Goal: Task Accomplishment & Management: Manage account settings

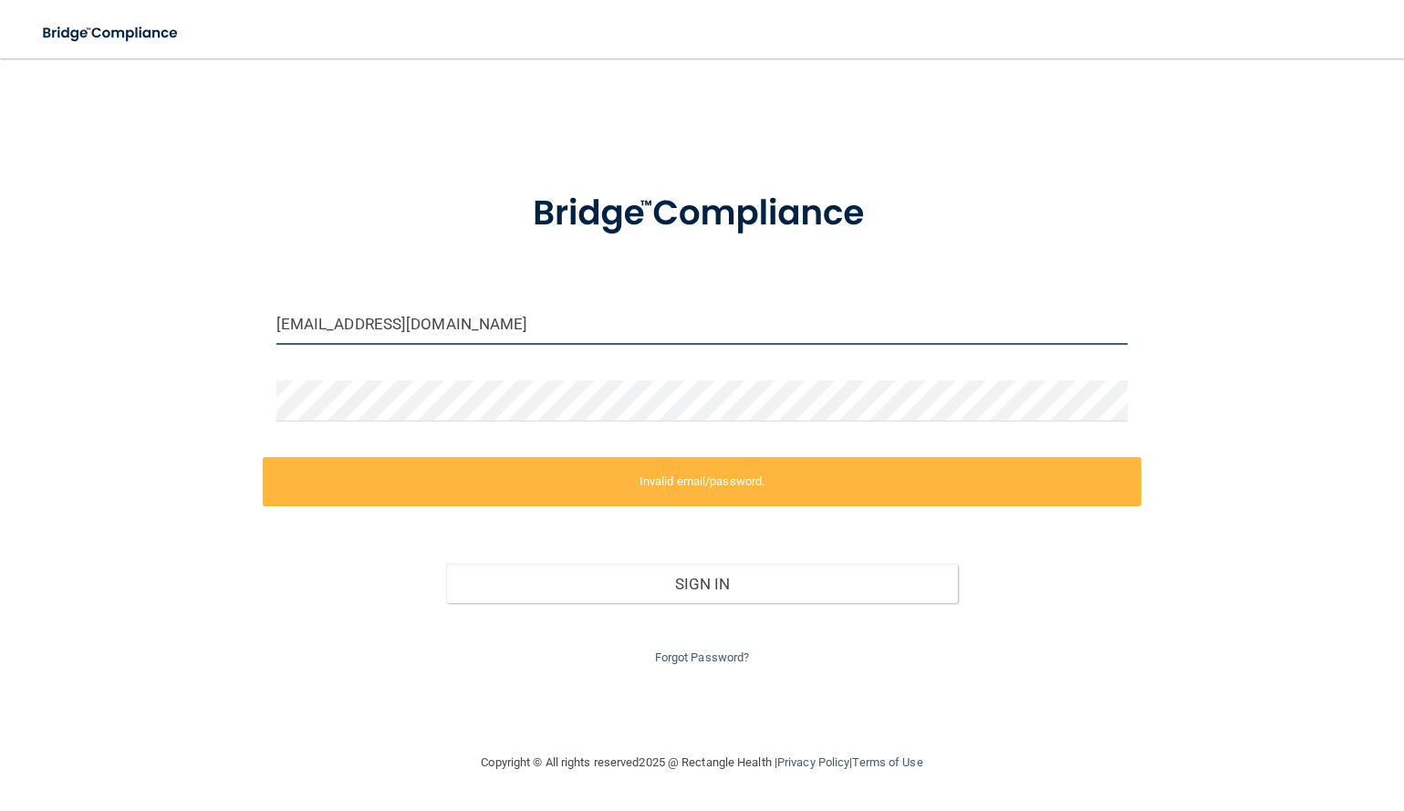
drag, startPoint x: 341, startPoint y: 325, endPoint x: 260, endPoint y: 321, distance: 81.3
click at [260, 321] on div "ashaunte@garlanddavisdds.com Invalid email/password. You don't have permission …" at bounding box center [701, 405] width 1331 height 657
click at [446, 564] on button "Sign In" at bounding box center [701, 584] width 511 height 40
click at [461, 615] on div "Forgot Password?" at bounding box center [702, 636] width 879 height 66
click at [356, 322] on input "[EMAIL_ADDRESS][DOMAIN_NAME]" at bounding box center [702, 324] width 852 height 41
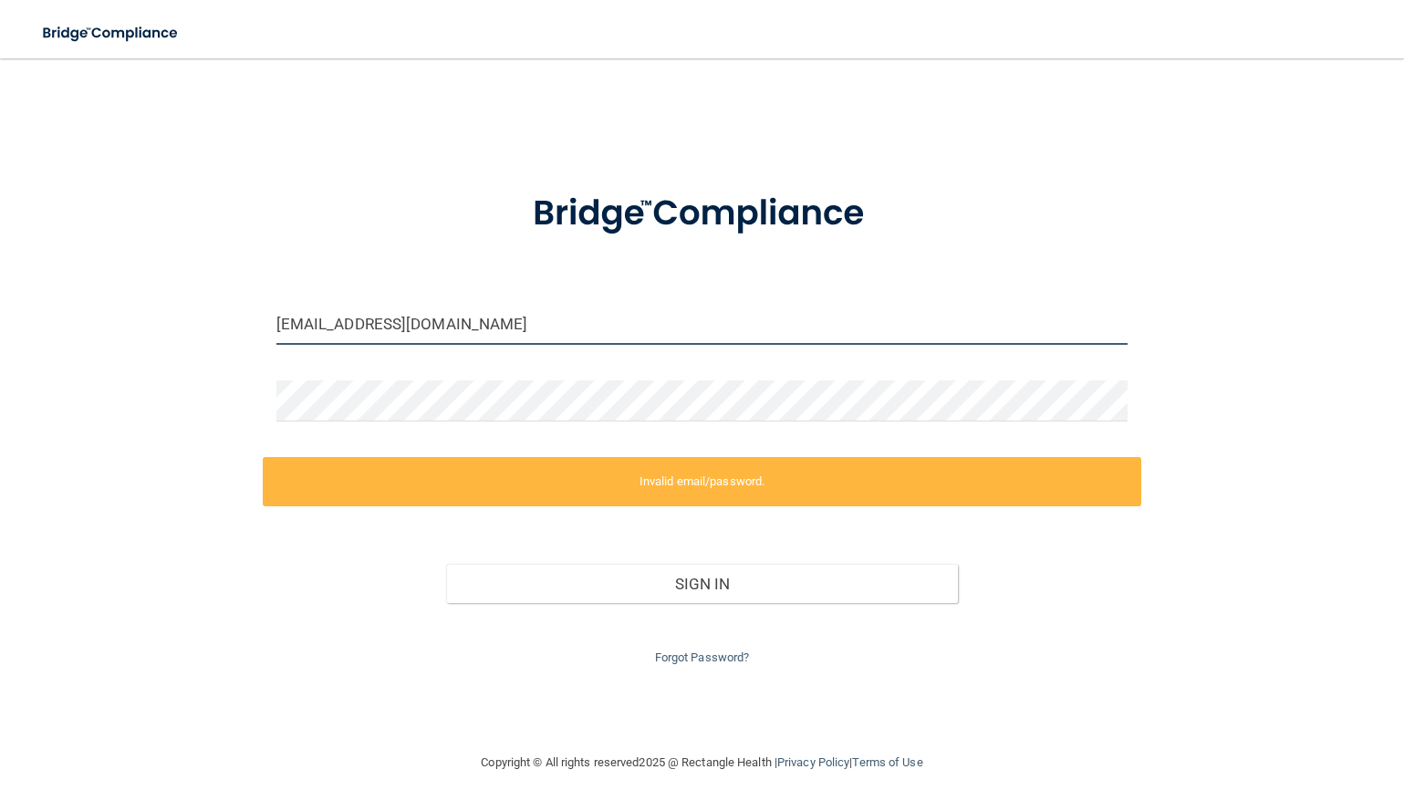
drag, startPoint x: 338, startPoint y: 325, endPoint x: 248, endPoint y: 321, distance: 90.4
click at [248, 321] on div "ashaunte@garlanddavisdds.com Invalid email/password. You don't have permission …" at bounding box center [701, 405] width 1331 height 657
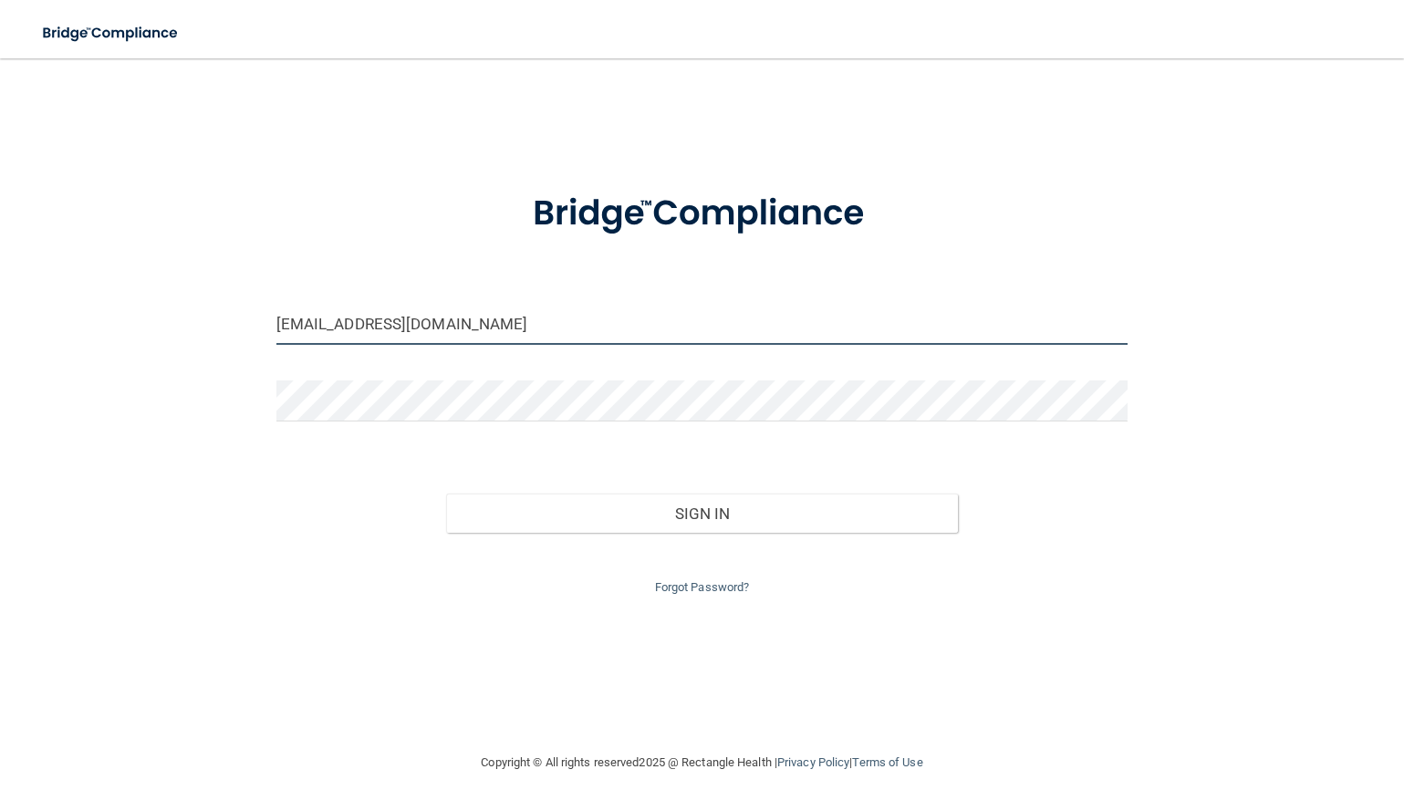
type input "[EMAIL_ADDRESS][DOMAIN_NAME]"
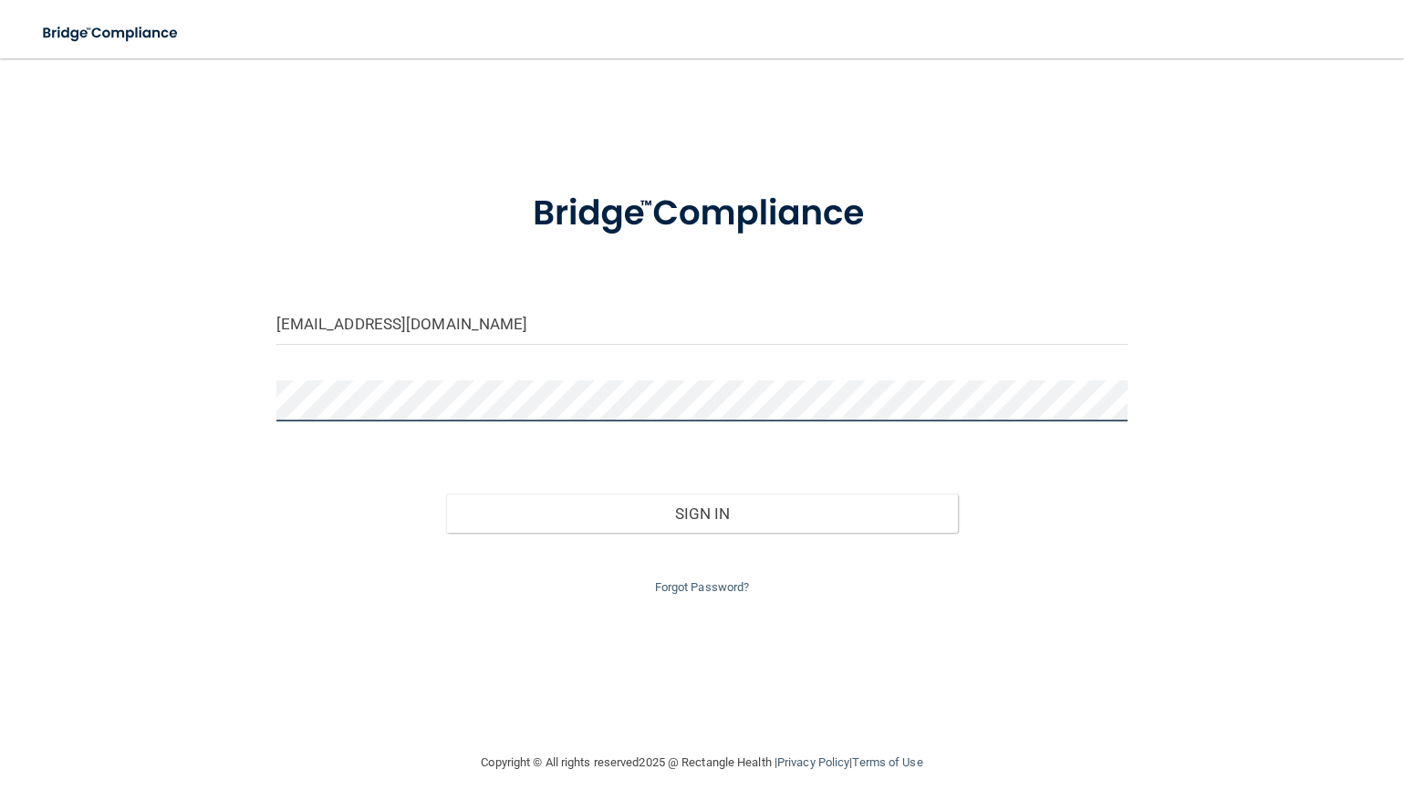
click at [446, 493] on button "Sign In" at bounding box center [701, 513] width 511 height 40
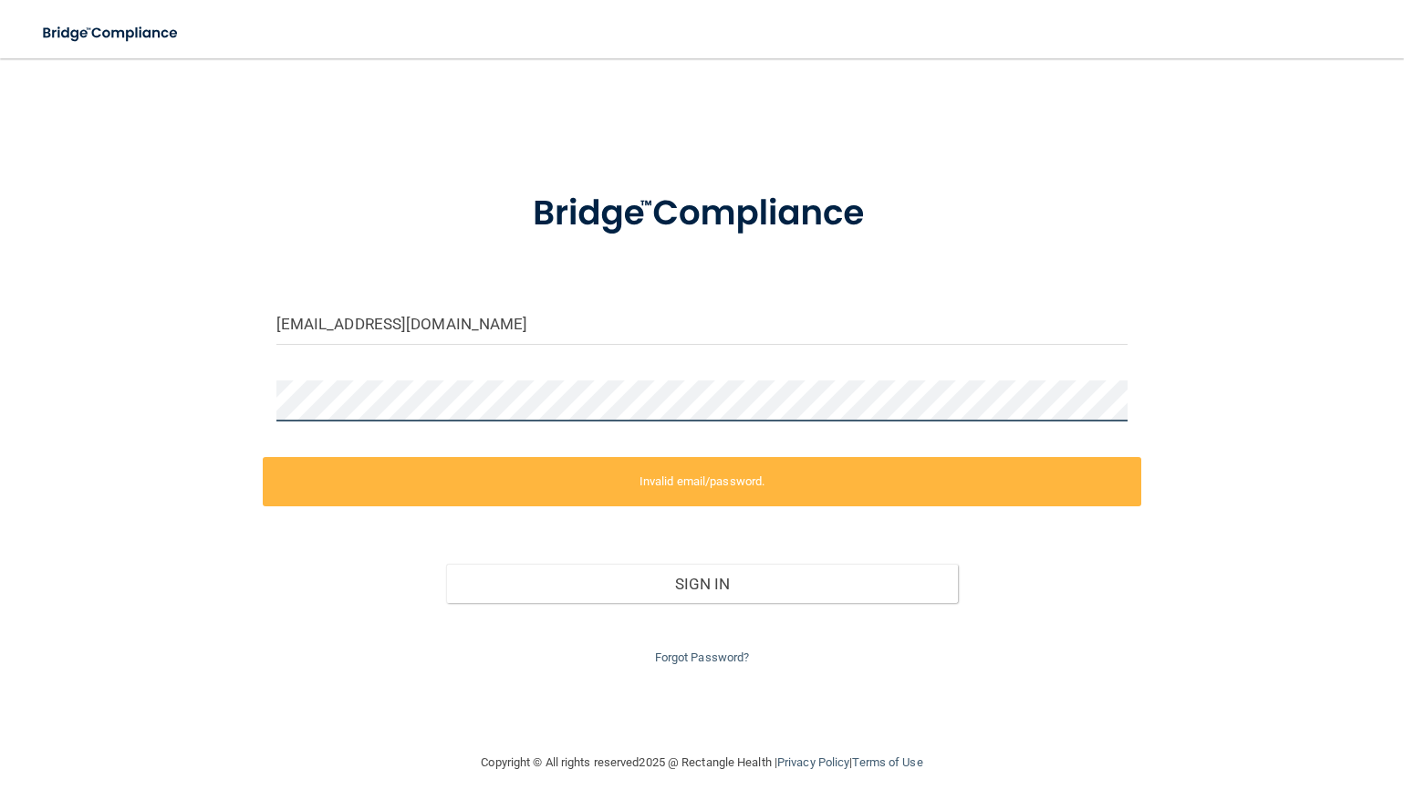
click at [189, 380] on div "billing@garlanddavisdds.com Invalid email/password. You don't have permission t…" at bounding box center [701, 405] width 1331 height 657
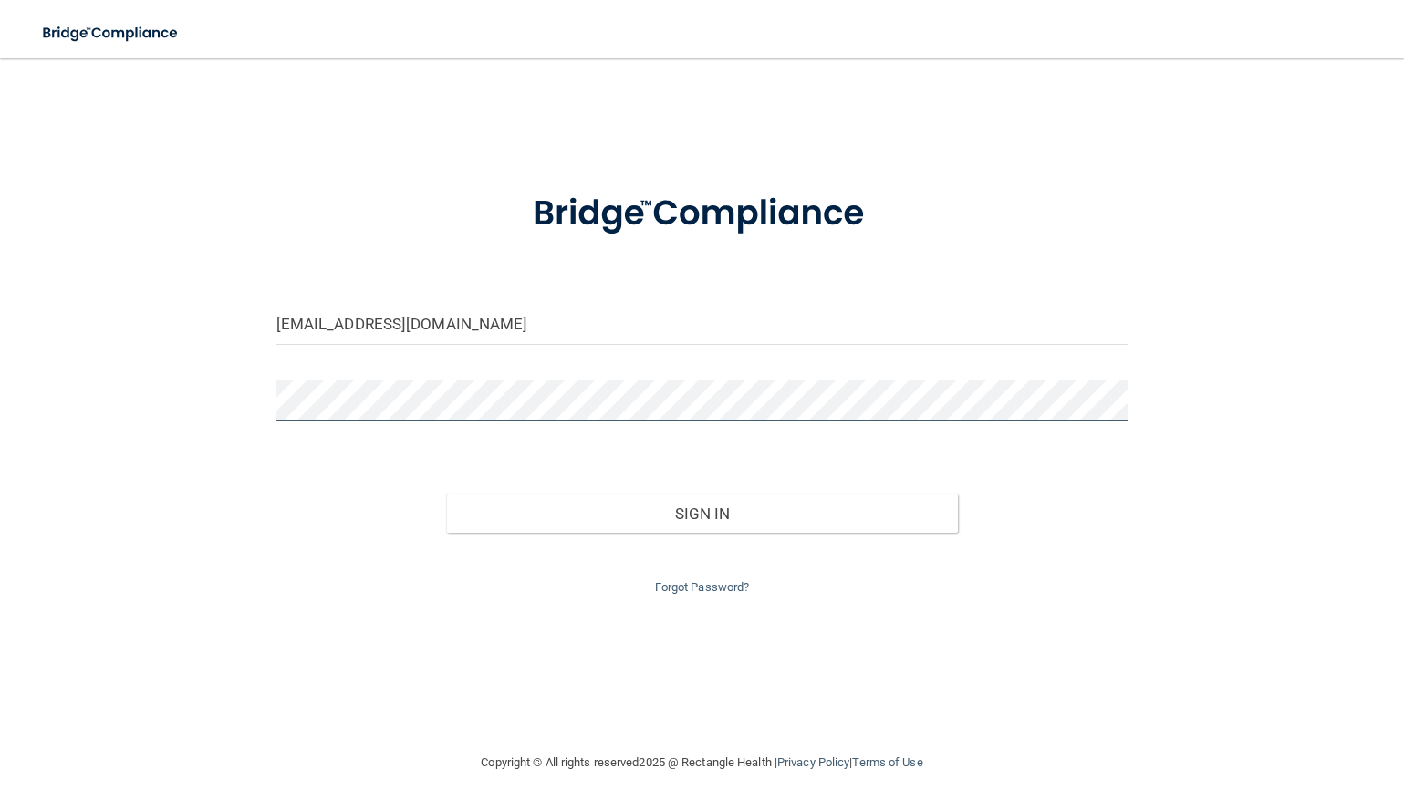
click at [446, 493] on button "Sign In" at bounding box center [701, 513] width 511 height 40
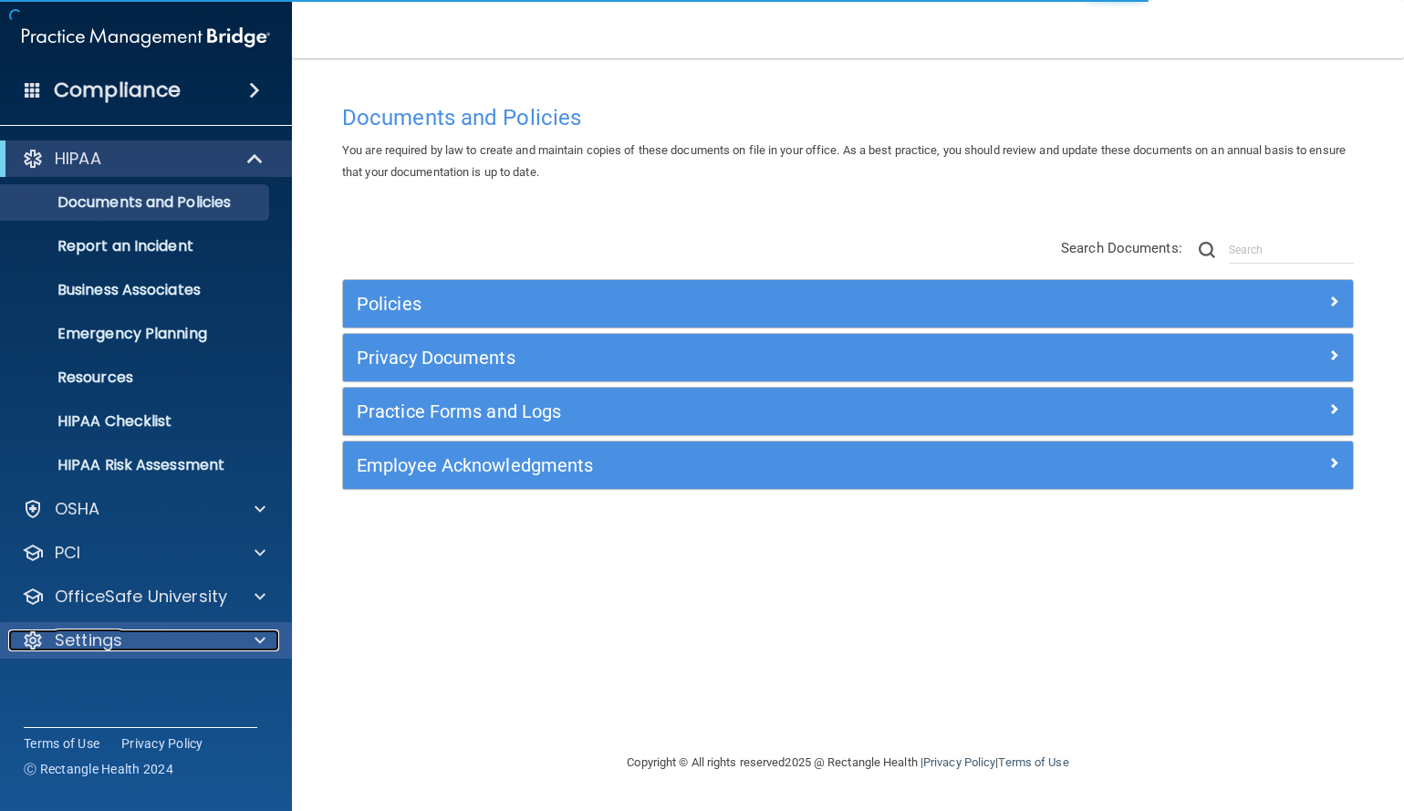
click at [93, 629] on p "Settings" at bounding box center [88, 640] width 67 height 22
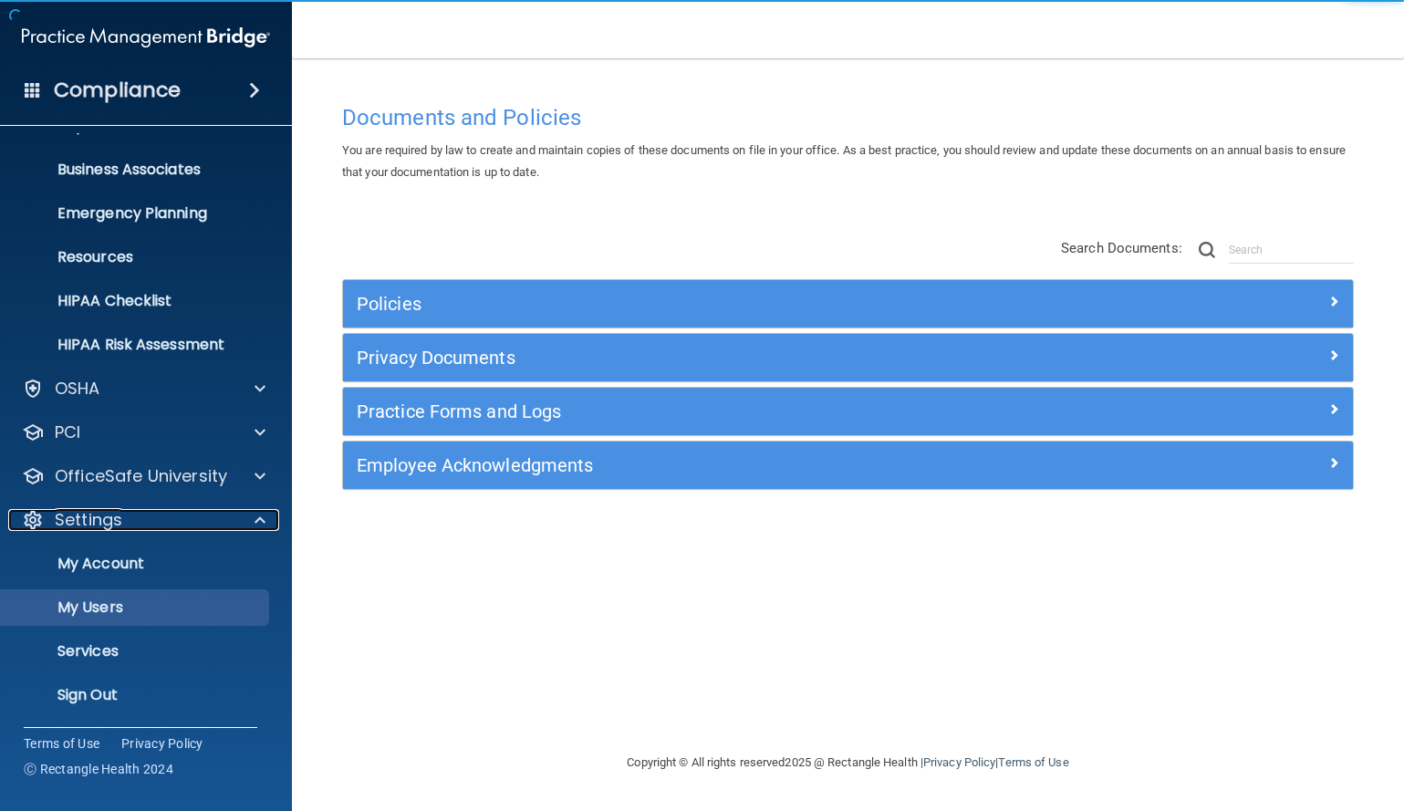
scroll to position [121, 0]
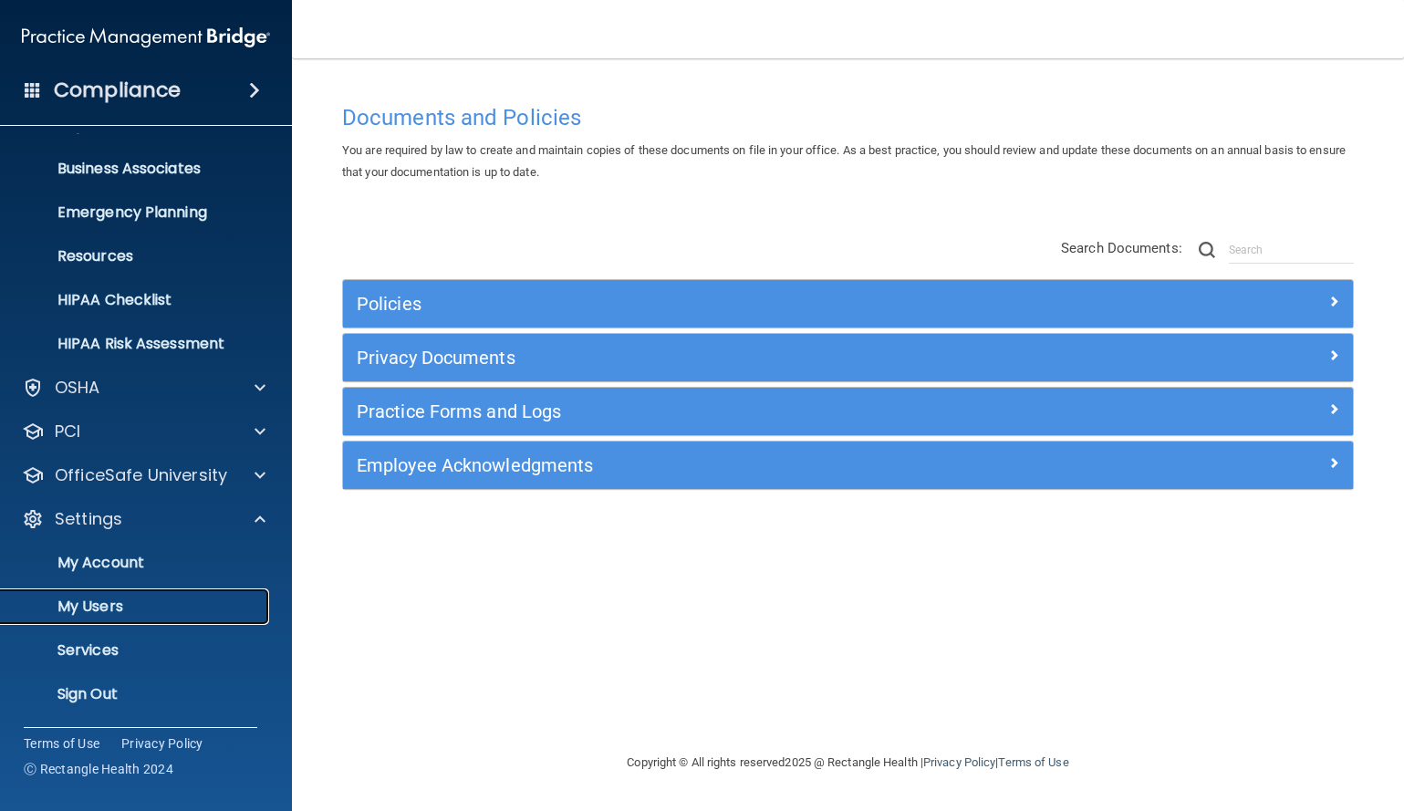
click at [105, 614] on p "My Users" at bounding box center [136, 606] width 249 height 18
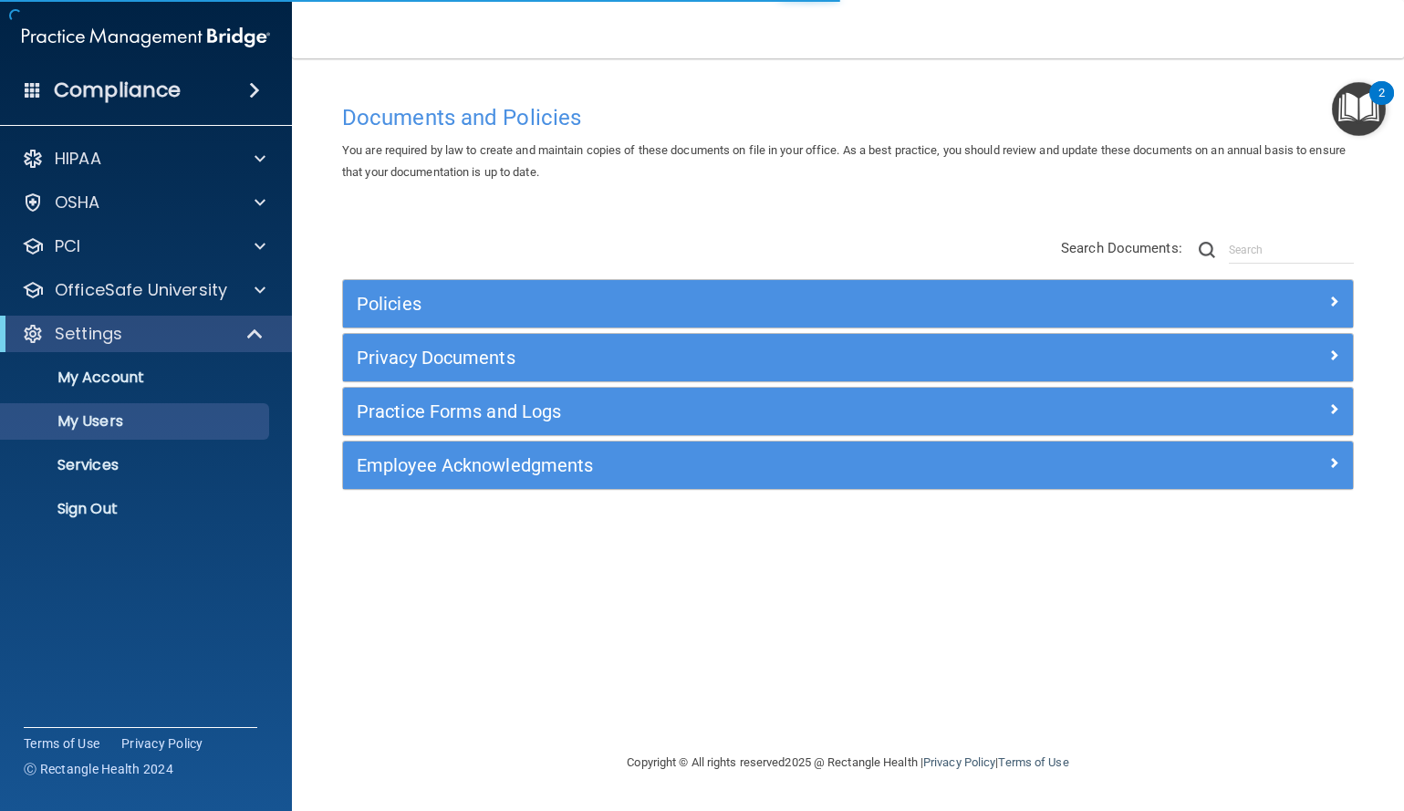
select select "20"
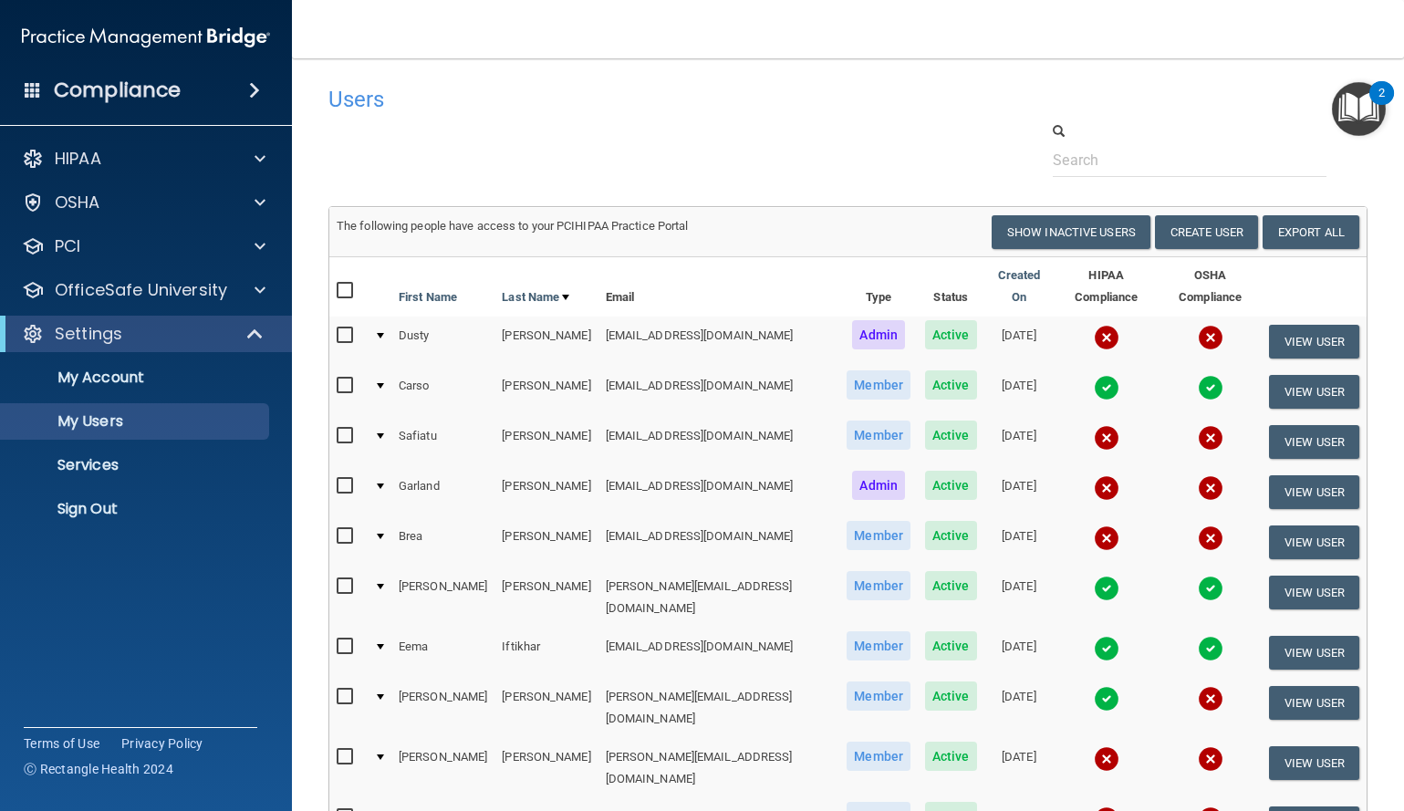
click at [344, 328] on input "checkbox" at bounding box center [347, 335] width 21 height 15
checkbox input "true"
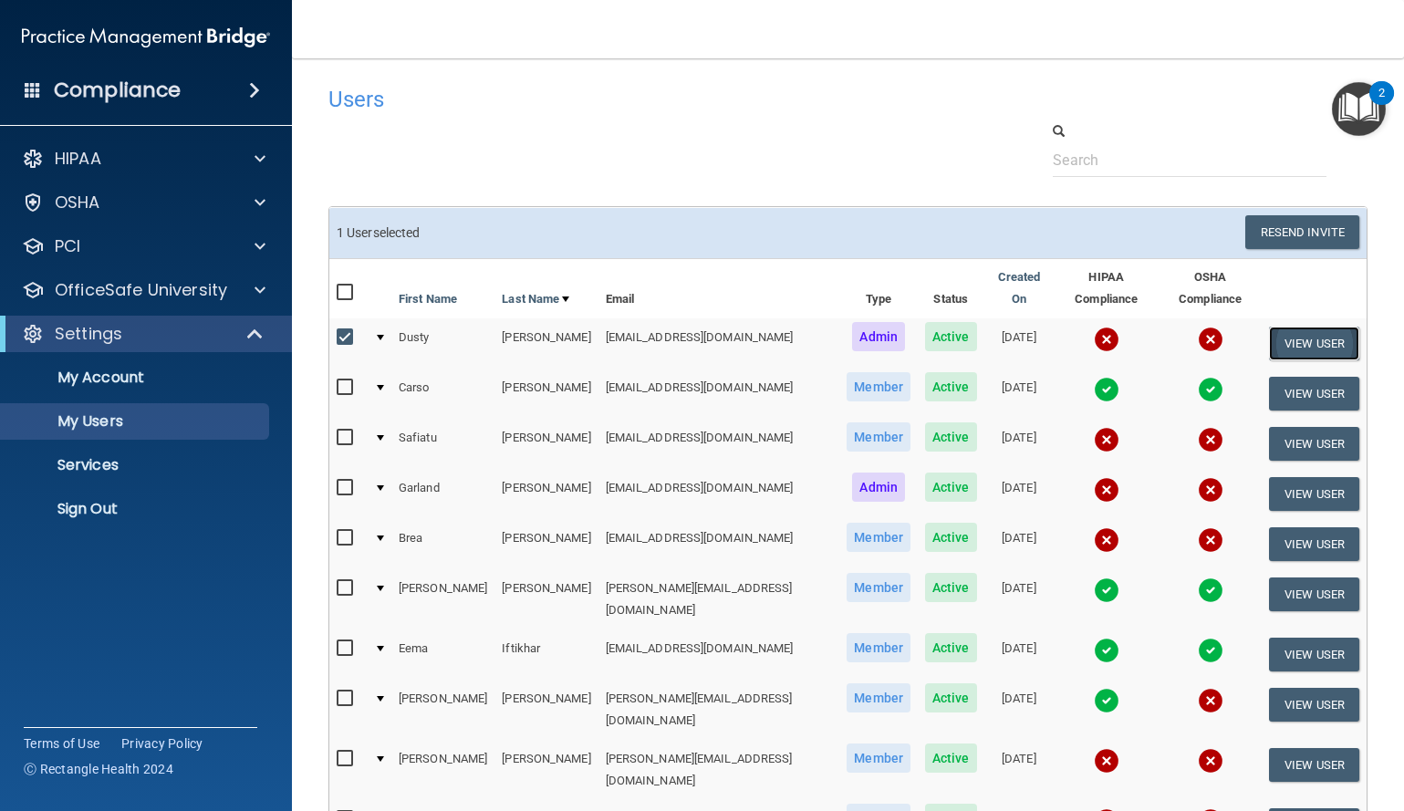
click at [1282, 327] on button "View User" at bounding box center [1314, 344] width 90 height 34
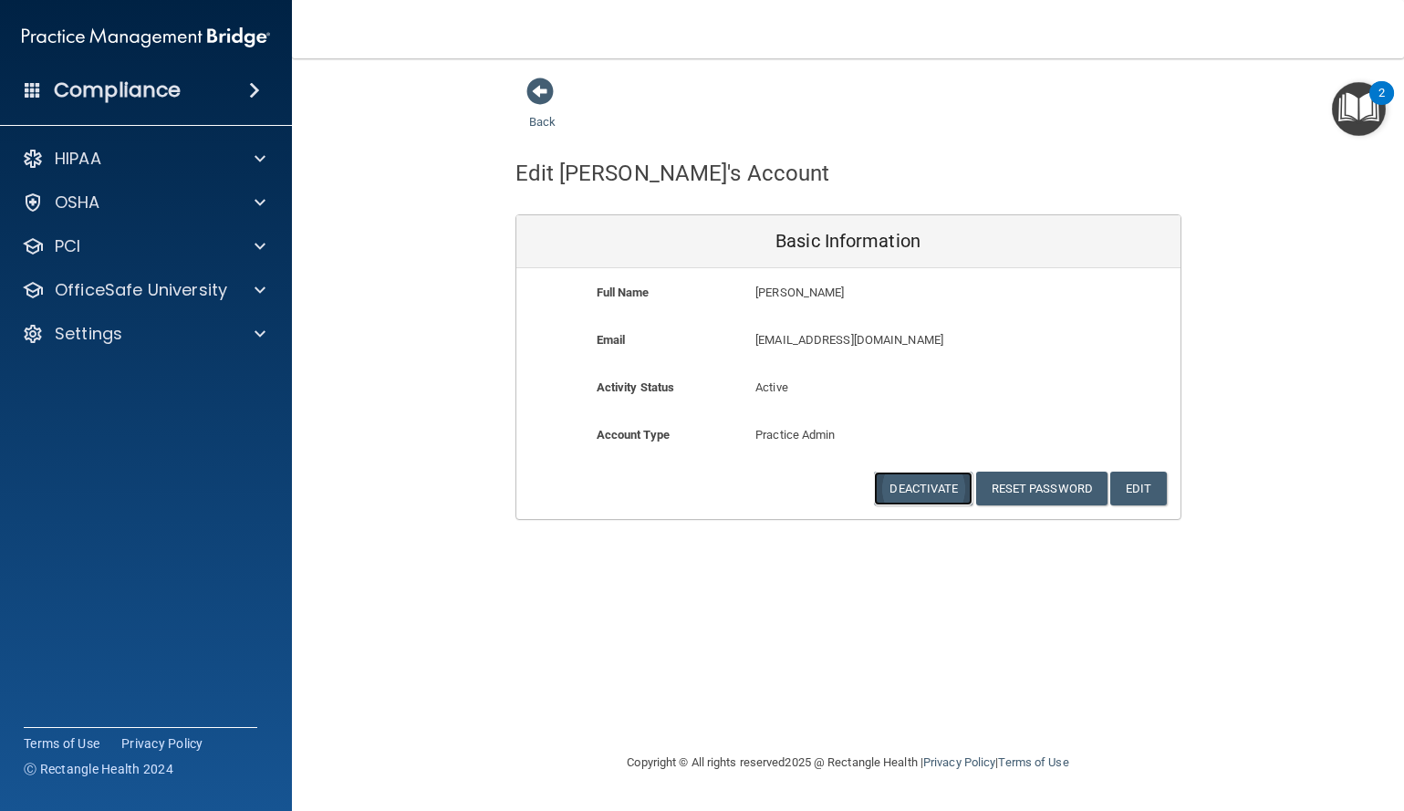
click at [929, 484] on button "Deactivate" at bounding box center [923, 489] width 98 height 34
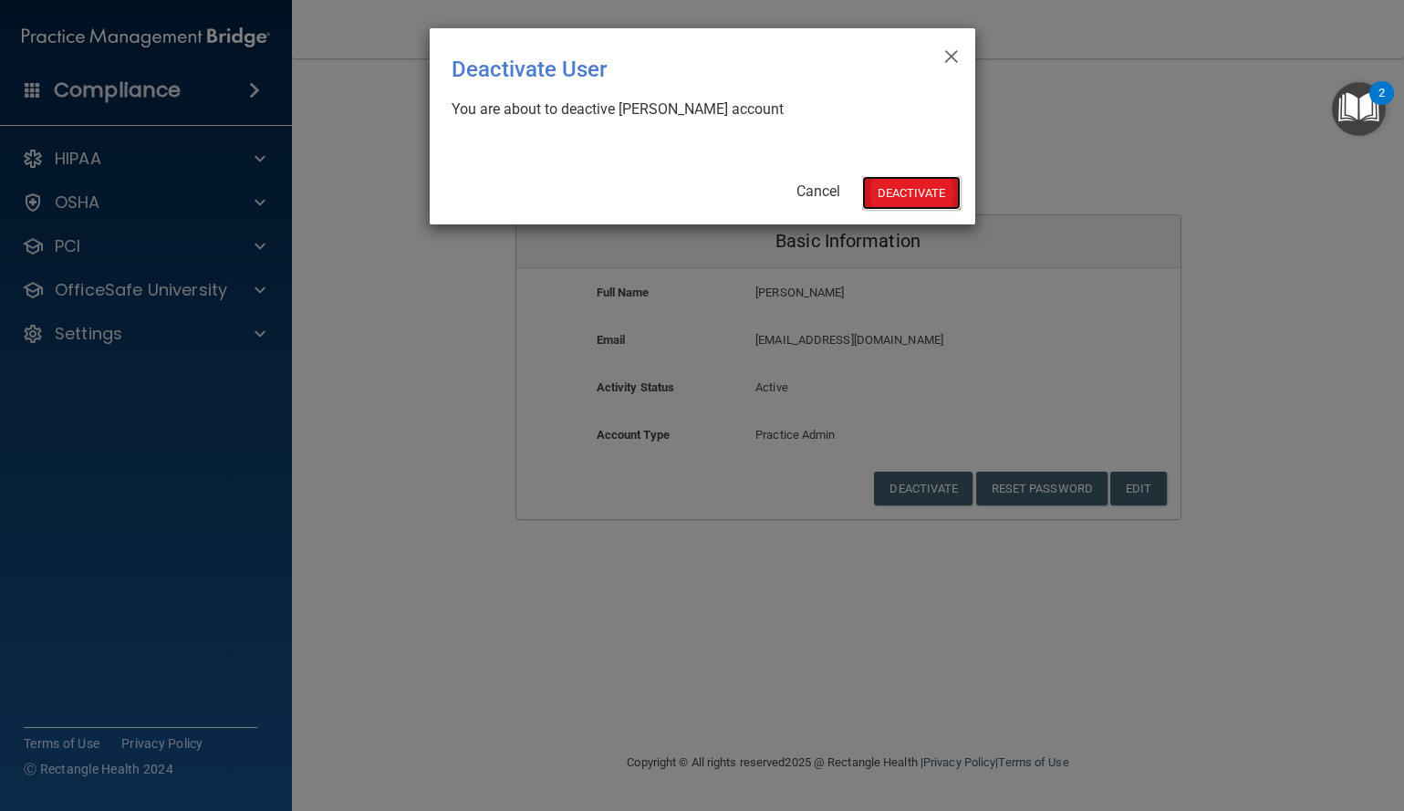
click at [889, 187] on button "Deactivate" at bounding box center [911, 193] width 98 height 34
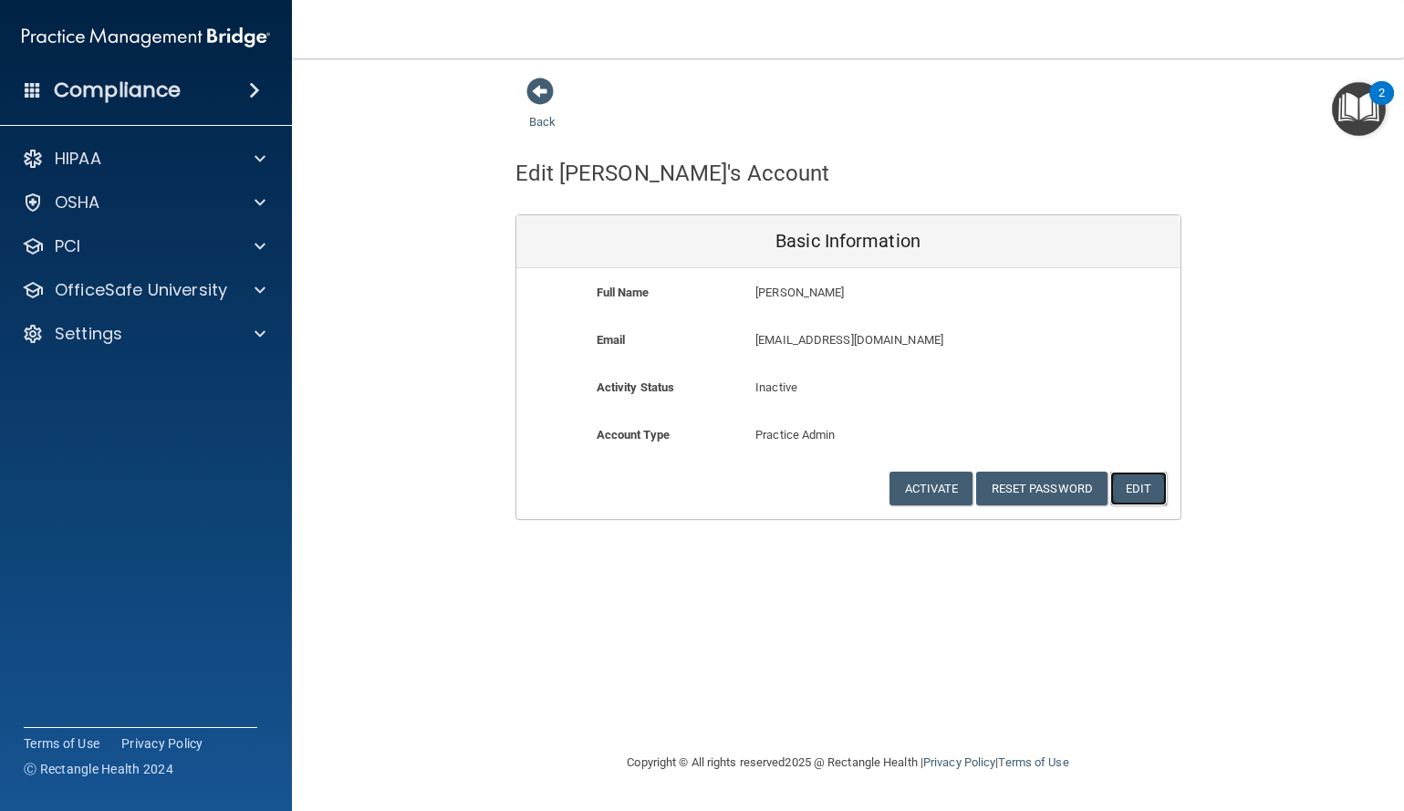
click at [1144, 487] on button "Edit" at bounding box center [1138, 489] width 56 height 34
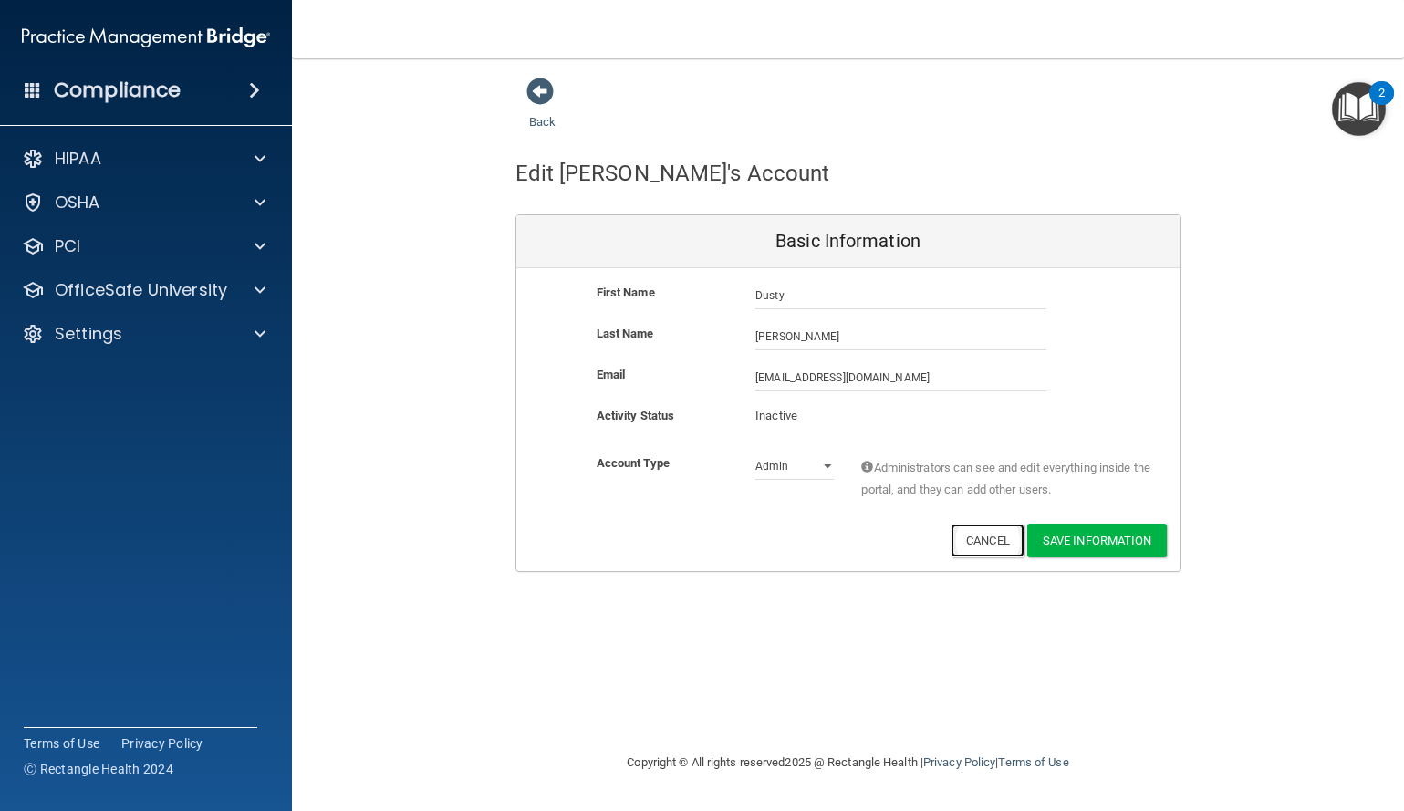
click at [983, 542] on button "Cancel" at bounding box center [987, 541] width 74 height 34
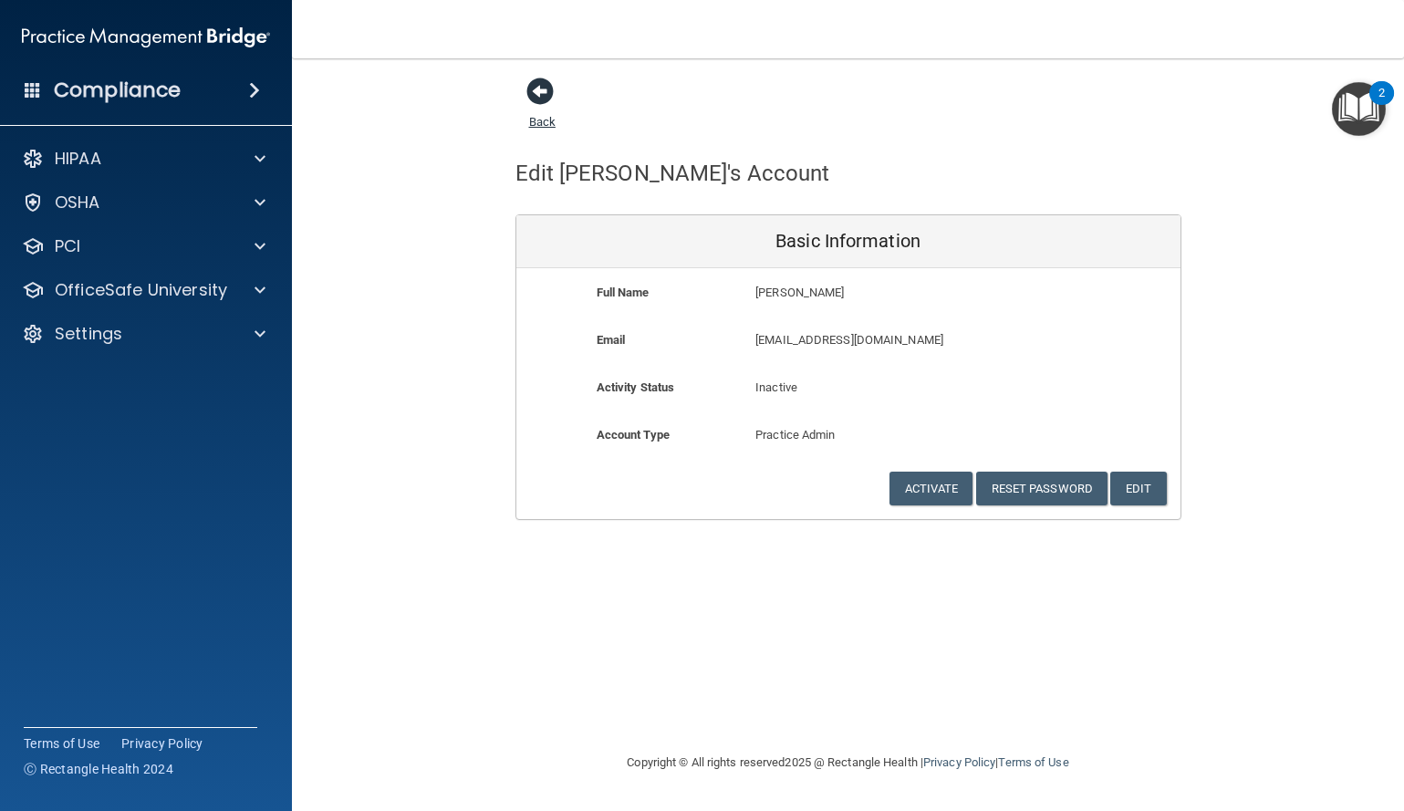
click at [541, 90] on span at bounding box center [539, 91] width 27 height 27
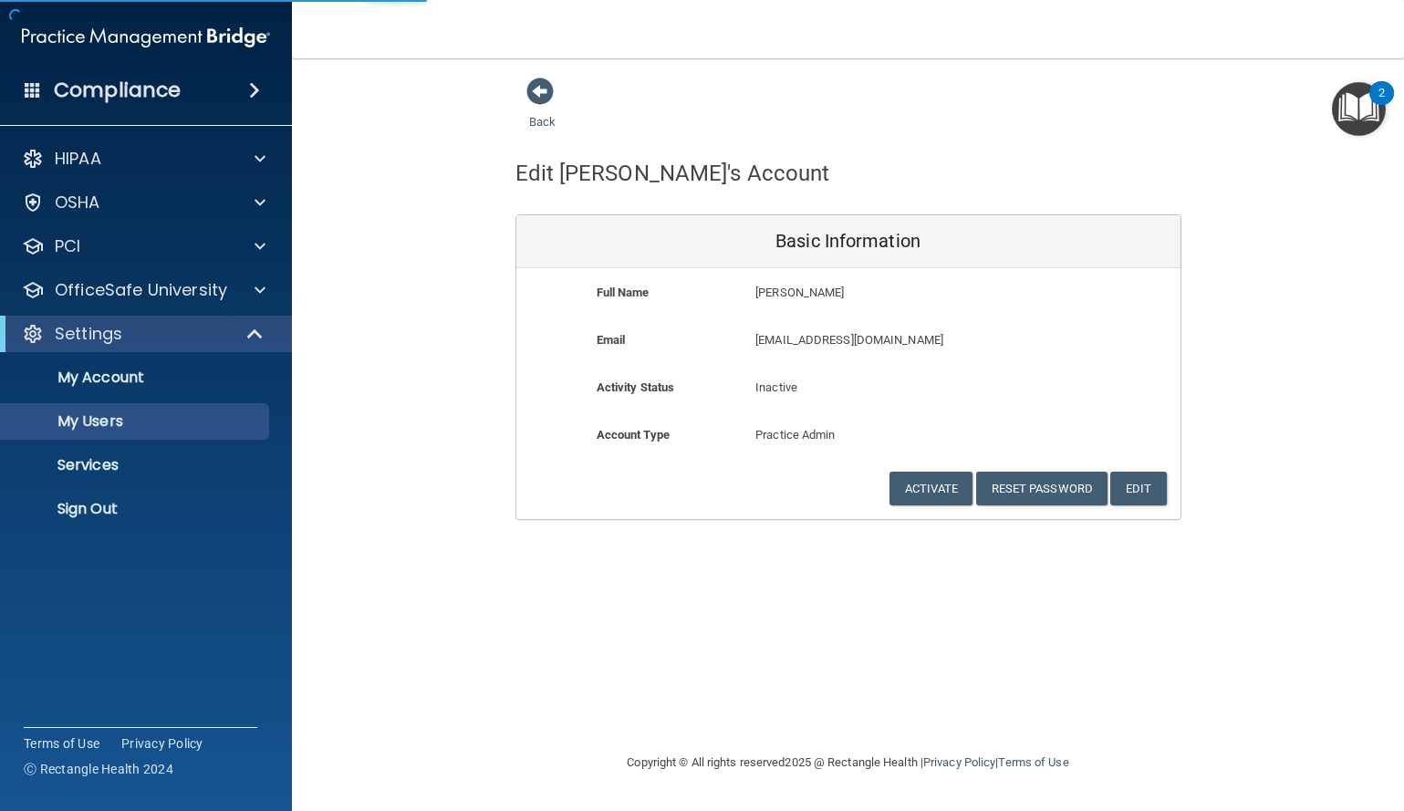
select select "20"
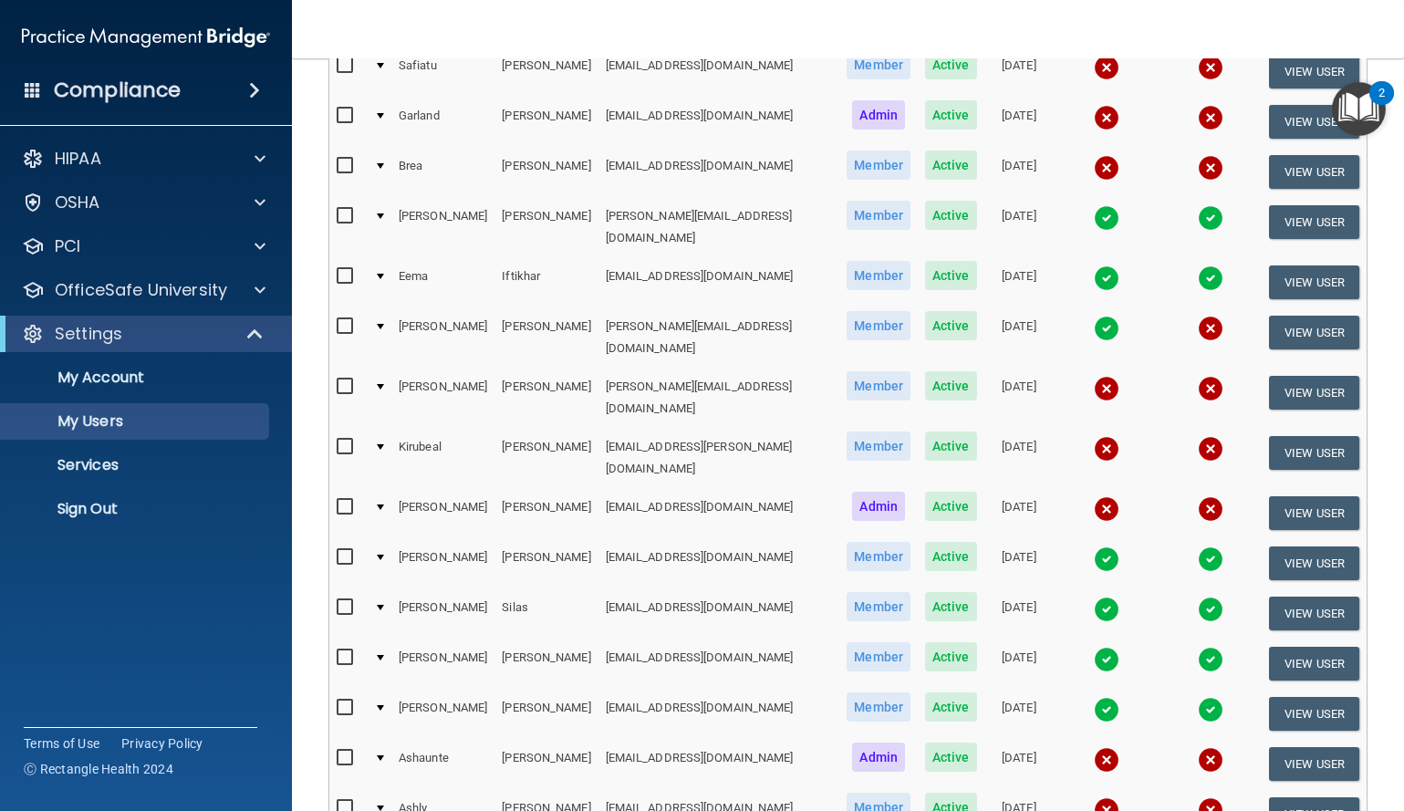
scroll to position [365, 0]
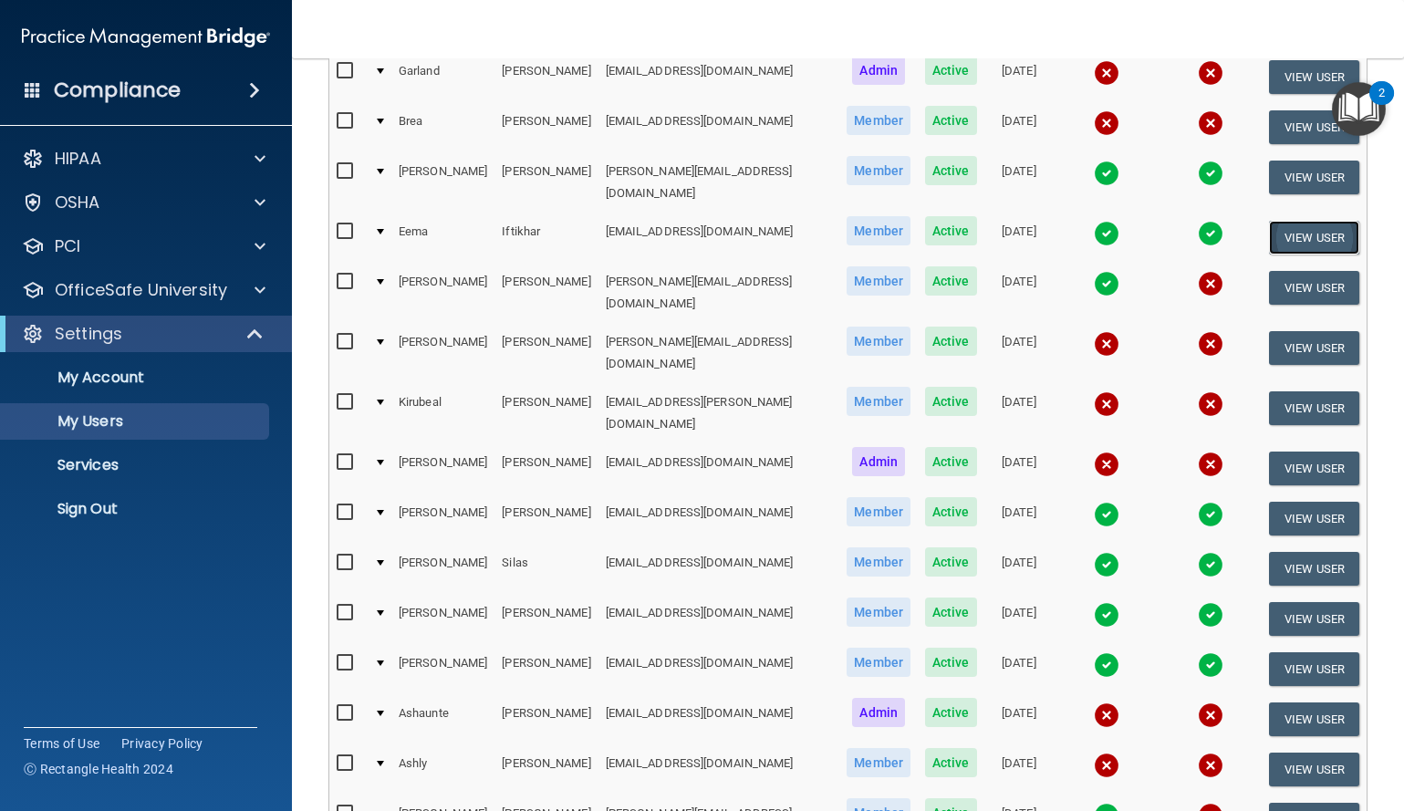
click at [1290, 221] on button "View User" at bounding box center [1314, 238] width 90 height 34
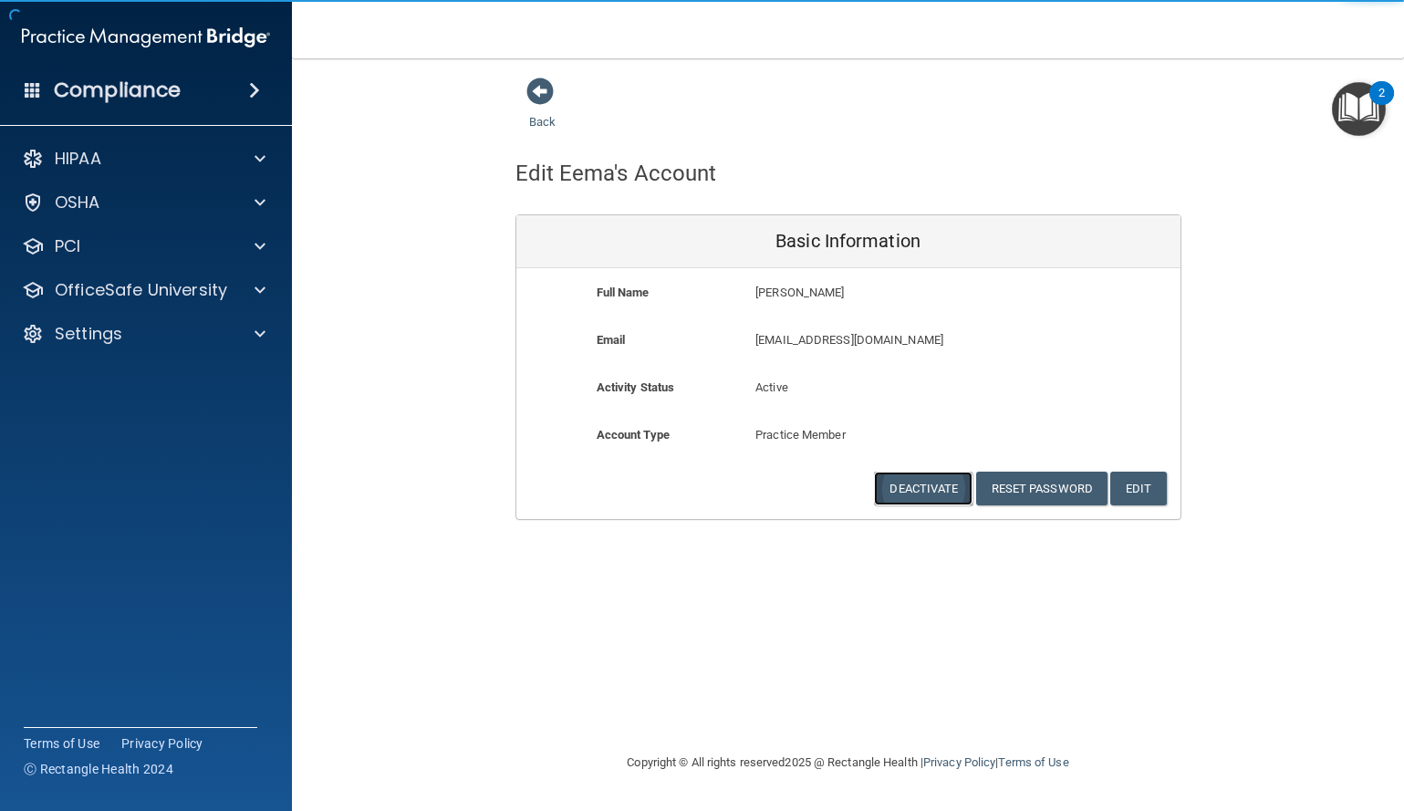
click at [927, 490] on button "Deactivate" at bounding box center [923, 489] width 98 height 34
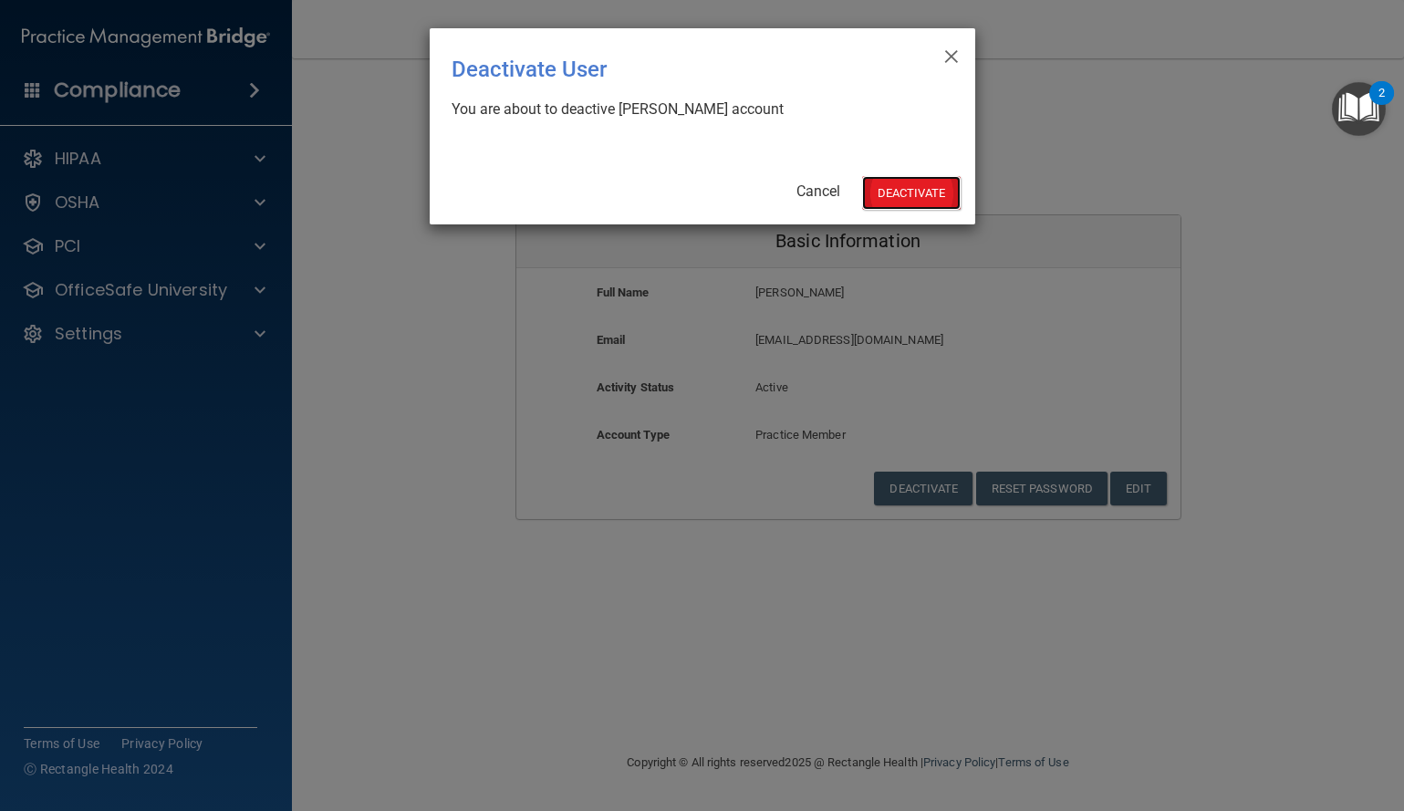
click at [902, 190] on button "Deactivate" at bounding box center [911, 193] width 98 height 34
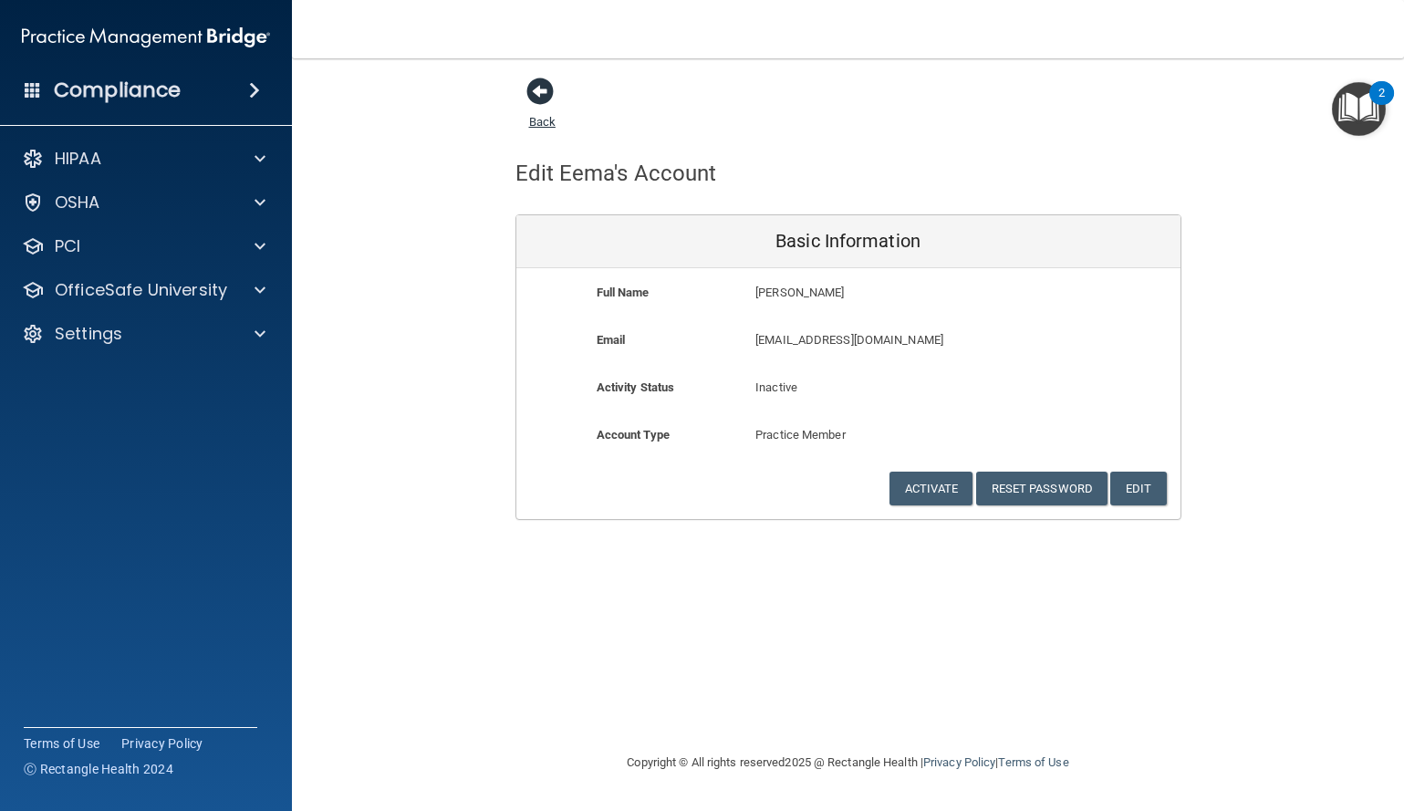
click at [534, 83] on span at bounding box center [539, 91] width 27 height 27
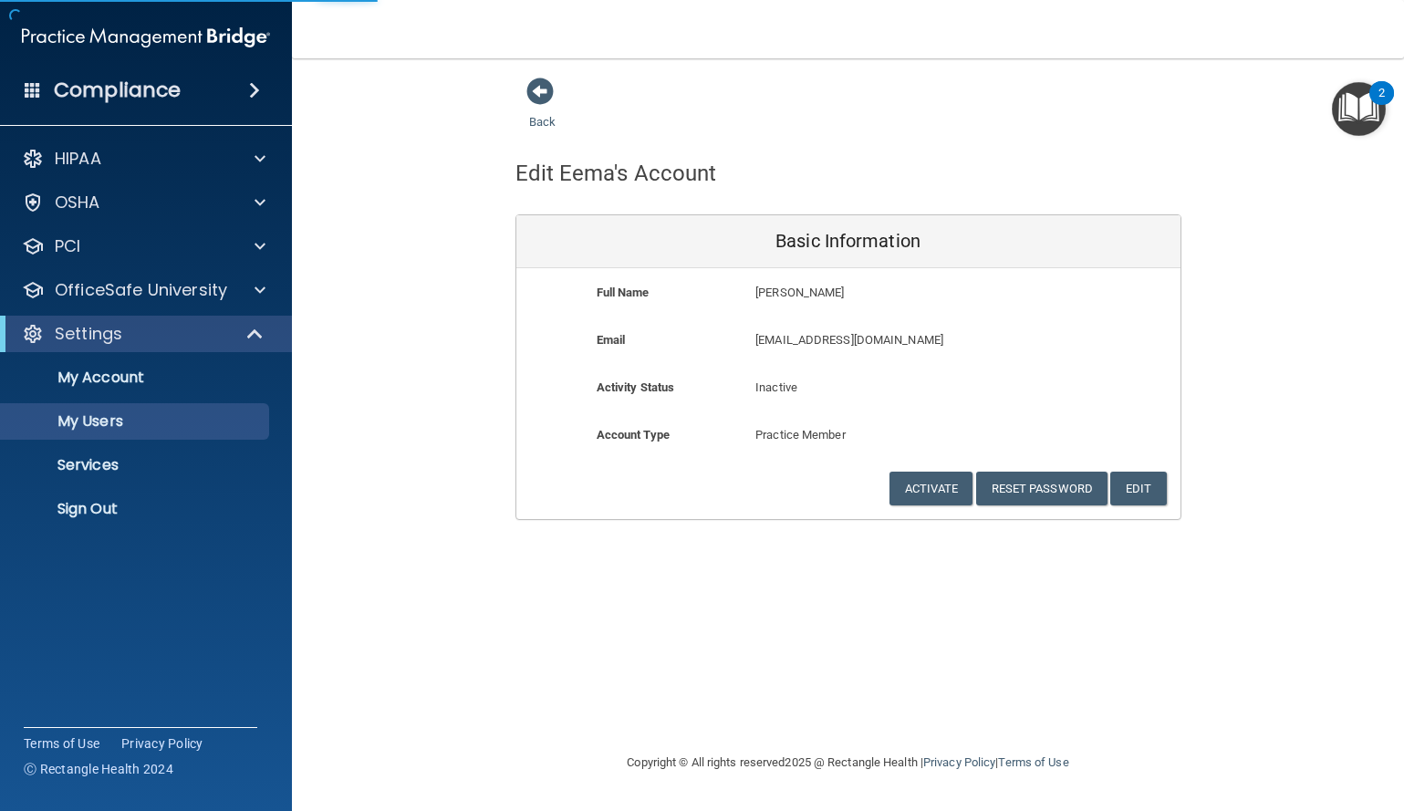
select select "20"
